Goal: Navigation & Orientation: Understand site structure

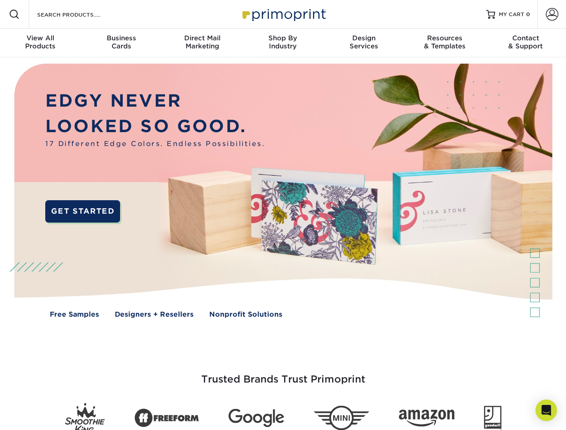
click at [283, 215] on img at bounding box center [283, 197] width 560 height 280
click at [14, 14] on span at bounding box center [14, 14] width 11 height 11
click at [552, 14] on span at bounding box center [552, 14] width 13 height 13
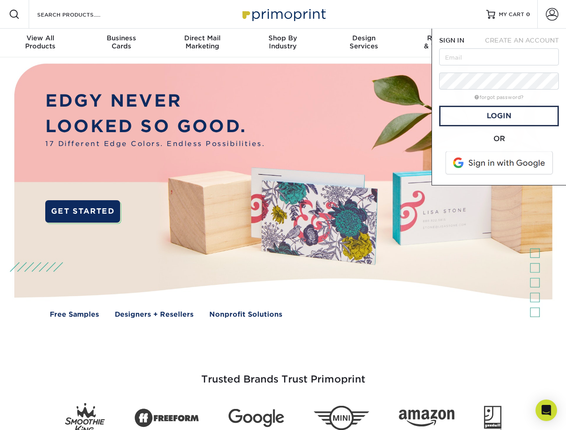
click at [40, 43] on div "View All Products" at bounding box center [40, 42] width 81 height 16
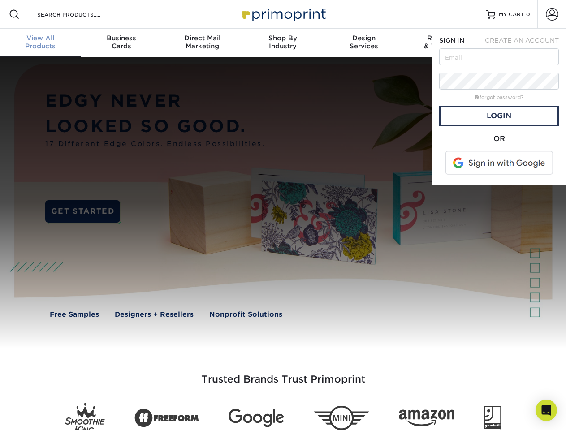
click at [121, 43] on div "Business Cards" at bounding box center [121, 42] width 81 height 16
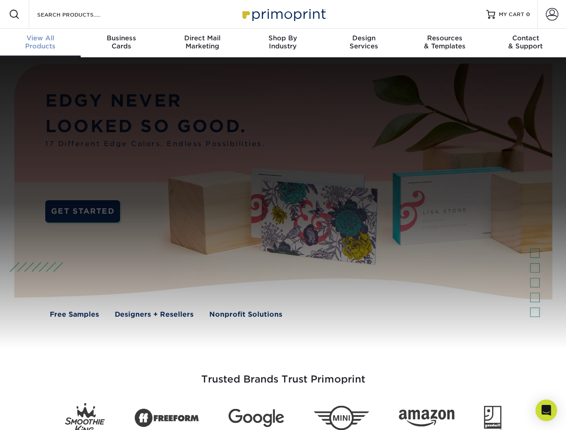
click at [202, 43] on div "Direct Mail Marketing" at bounding box center [202, 42] width 81 height 16
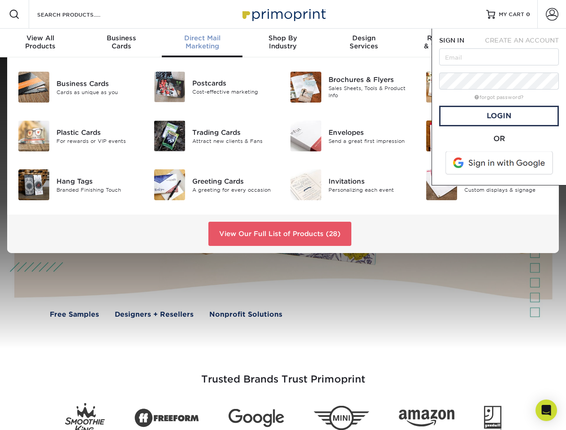
click at [283, 43] on div "Shop By Industry" at bounding box center [282, 42] width 81 height 16
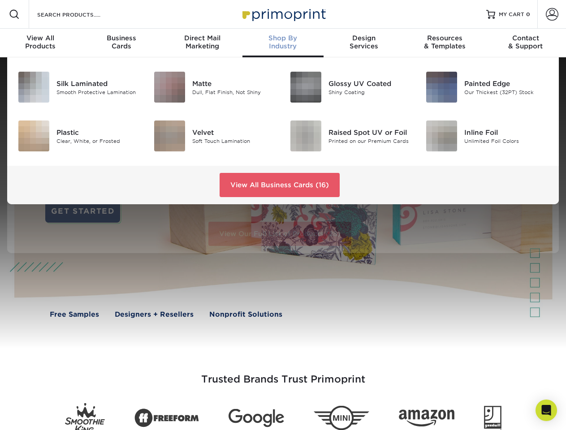
click at [364, 43] on div "Design Services" at bounding box center [363, 42] width 81 height 16
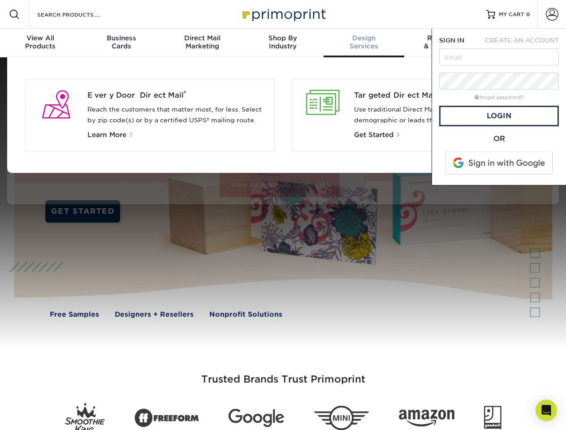
click at [444, 43] on span "SIGN IN" at bounding box center [451, 40] width 25 height 7
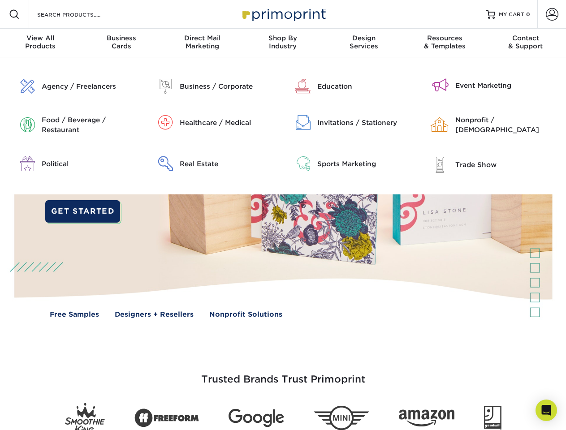
click at [526, 43] on div "Contact & Support" at bounding box center [525, 42] width 81 height 16
